Goal: Information Seeking & Learning: Learn about a topic

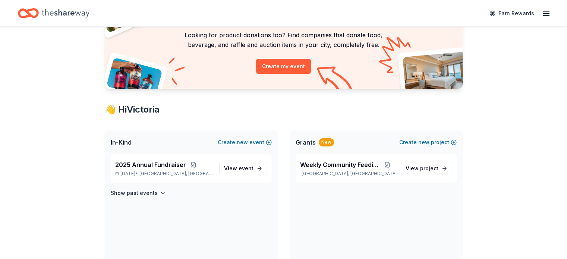
scroll to position [75, 0]
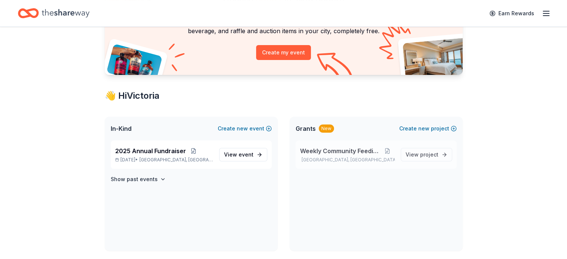
click at [345, 152] on span "Weekly Community Feeding" at bounding box center [340, 150] width 80 height 9
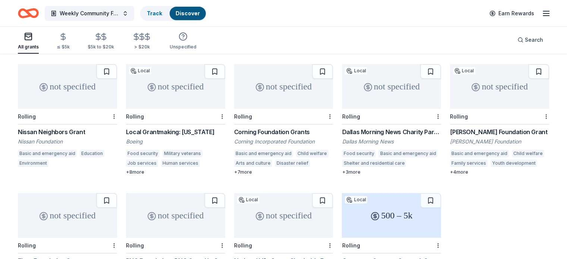
scroll to position [75, 0]
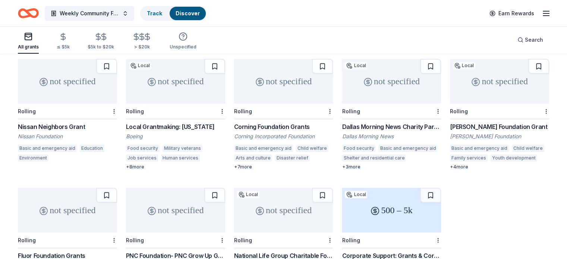
click at [73, 122] on div "Nissan Neighbors Grant" at bounding box center [67, 126] width 99 height 9
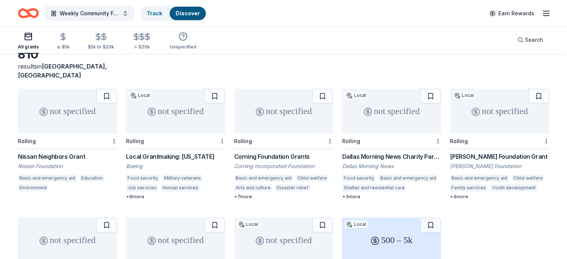
scroll to position [30, 0]
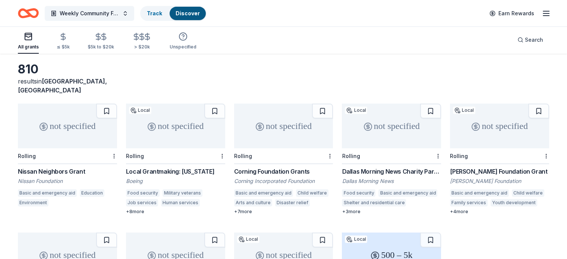
click at [173, 167] on div "Local Grantmaking: [US_STATE]" at bounding box center [175, 171] width 99 height 9
click at [287, 124] on div "not specified" at bounding box center [283, 126] width 99 height 45
click at [371, 127] on div "not specified" at bounding box center [391, 126] width 99 height 45
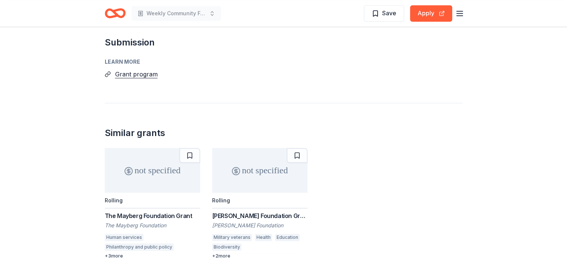
scroll to position [462, 0]
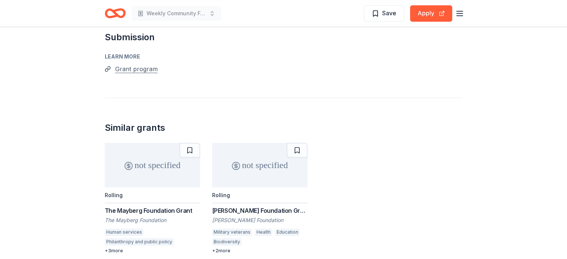
click at [139, 70] on button "Grant program" at bounding box center [136, 69] width 42 height 10
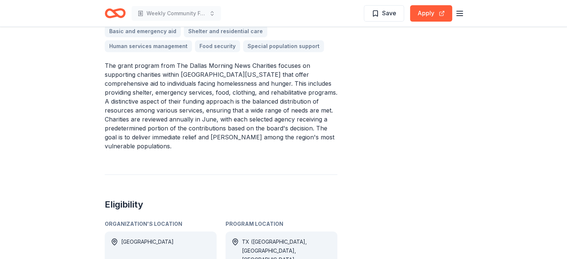
scroll to position [253, 0]
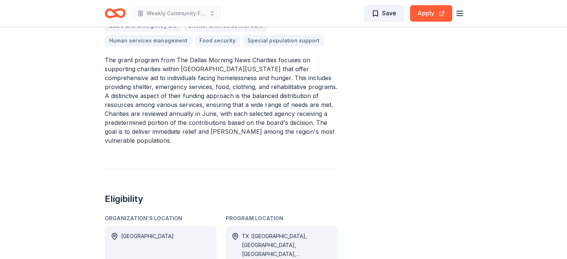
click at [379, 16] on span "Save" at bounding box center [383, 13] width 25 height 10
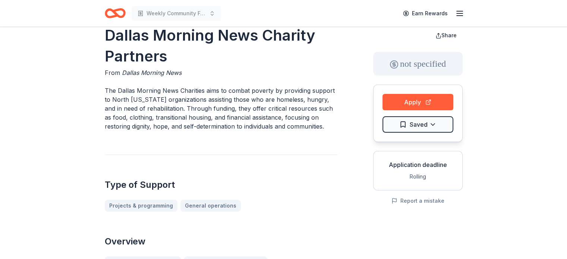
scroll to position [0, 0]
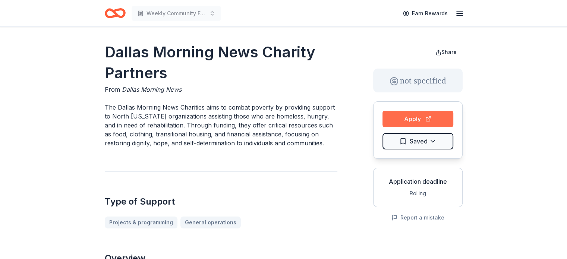
click at [416, 120] on button "Apply" at bounding box center [417, 119] width 71 height 16
